Goal: Task Accomplishment & Management: Complete application form

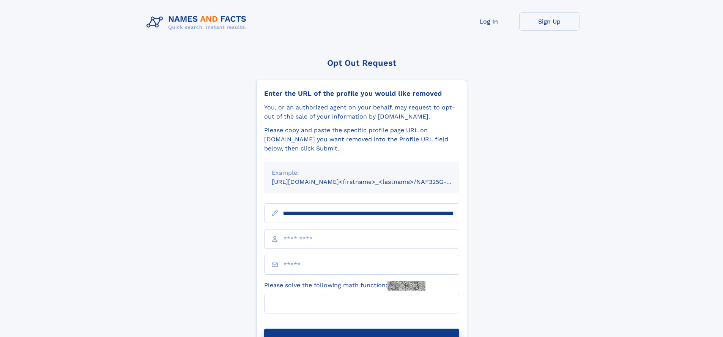
scroll to position [0, 88]
type input "**********"
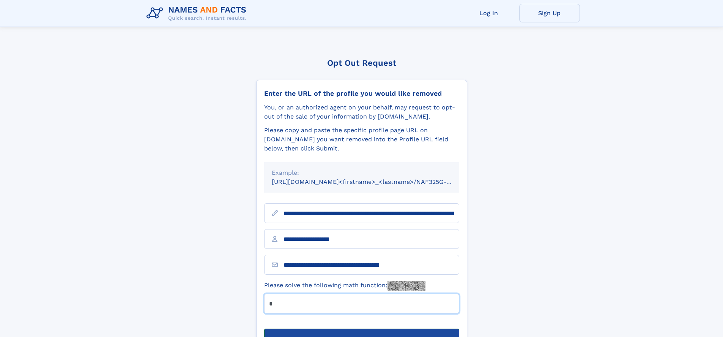
type input "*"
click at [361, 328] on button "Submit Opt Out Request" at bounding box center [361, 340] width 195 height 24
